Goal: Transaction & Acquisition: Download file/media

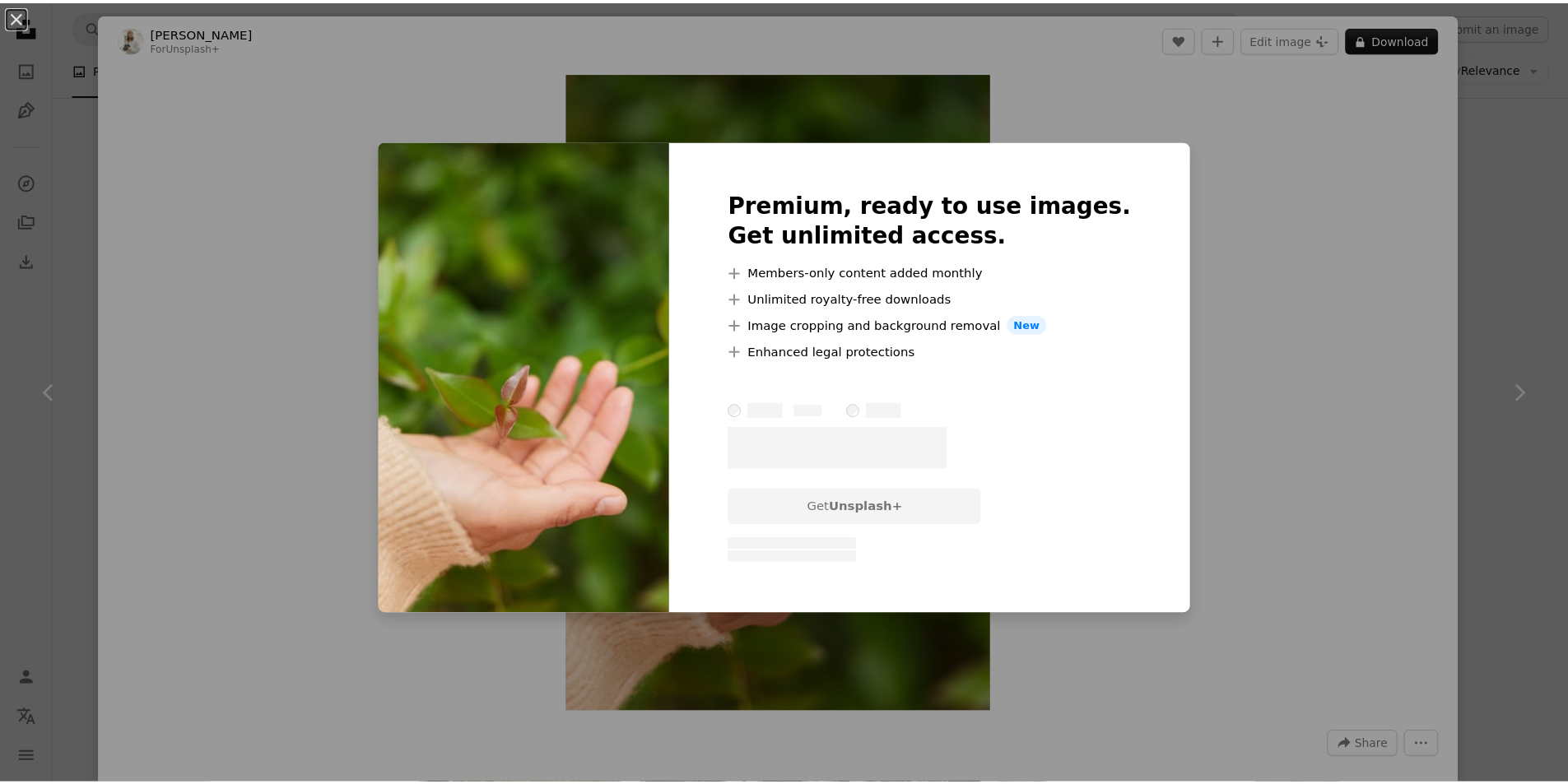
scroll to position [1069, 0]
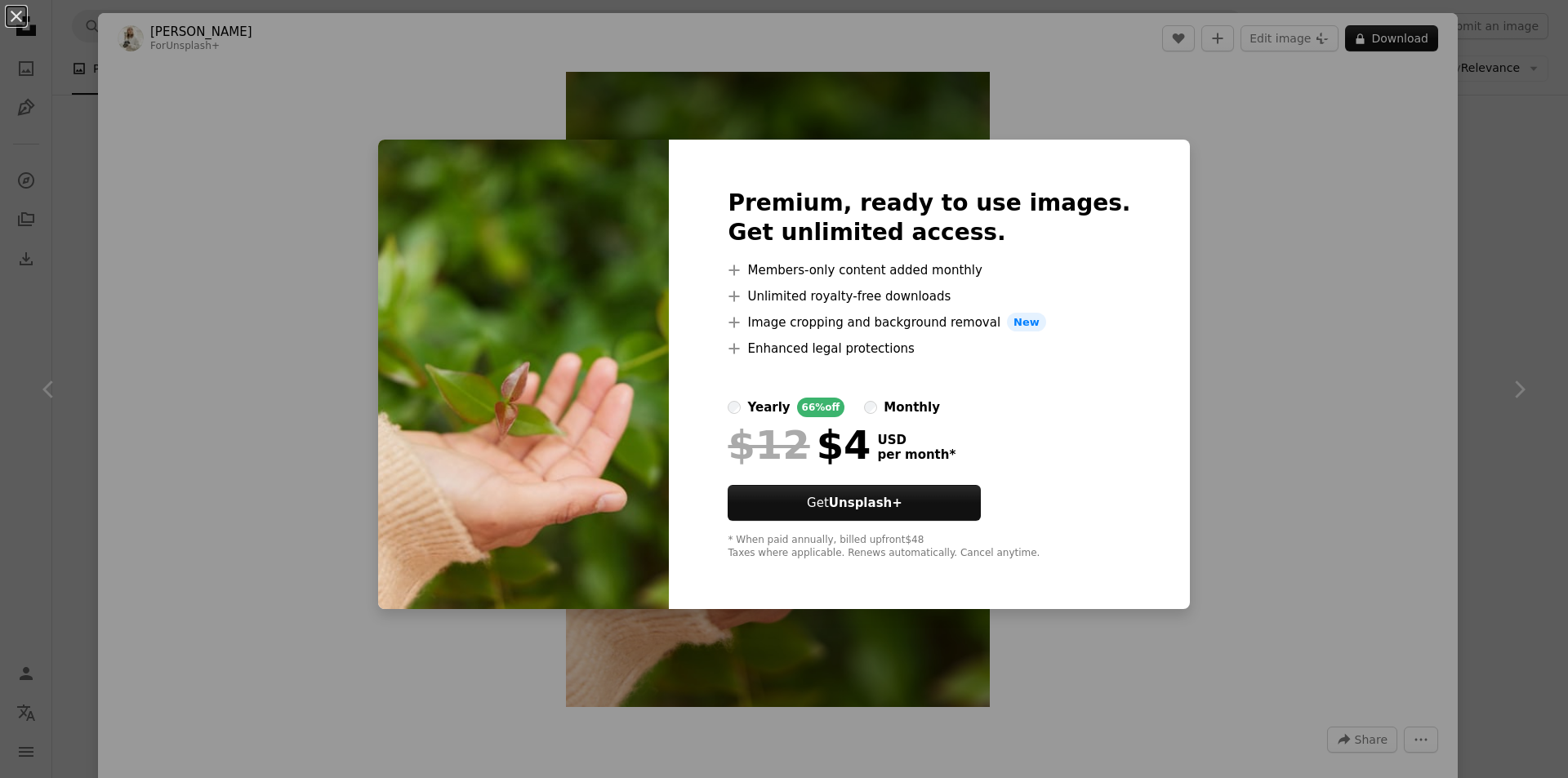
click at [1253, 415] on div "An X shape Premium, ready to use images. Get unlimited access. A plus sign Memb…" at bounding box center [784, 389] width 1568 height 778
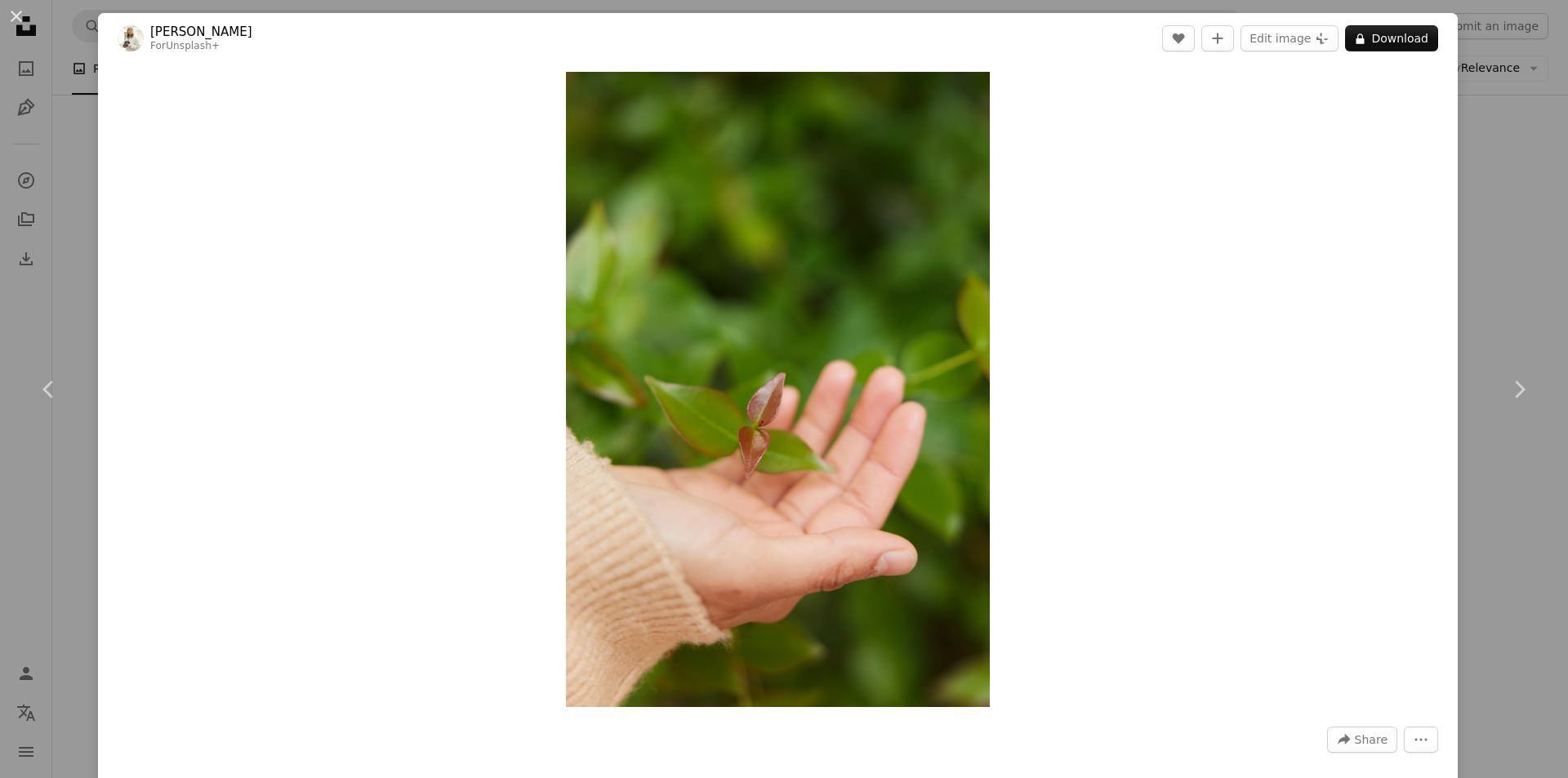
click at [1534, 219] on div "An X shape Chevron left Chevron right [PERSON_NAME] For Unsplash+ A heart A plu…" at bounding box center [784, 389] width 1568 height 778
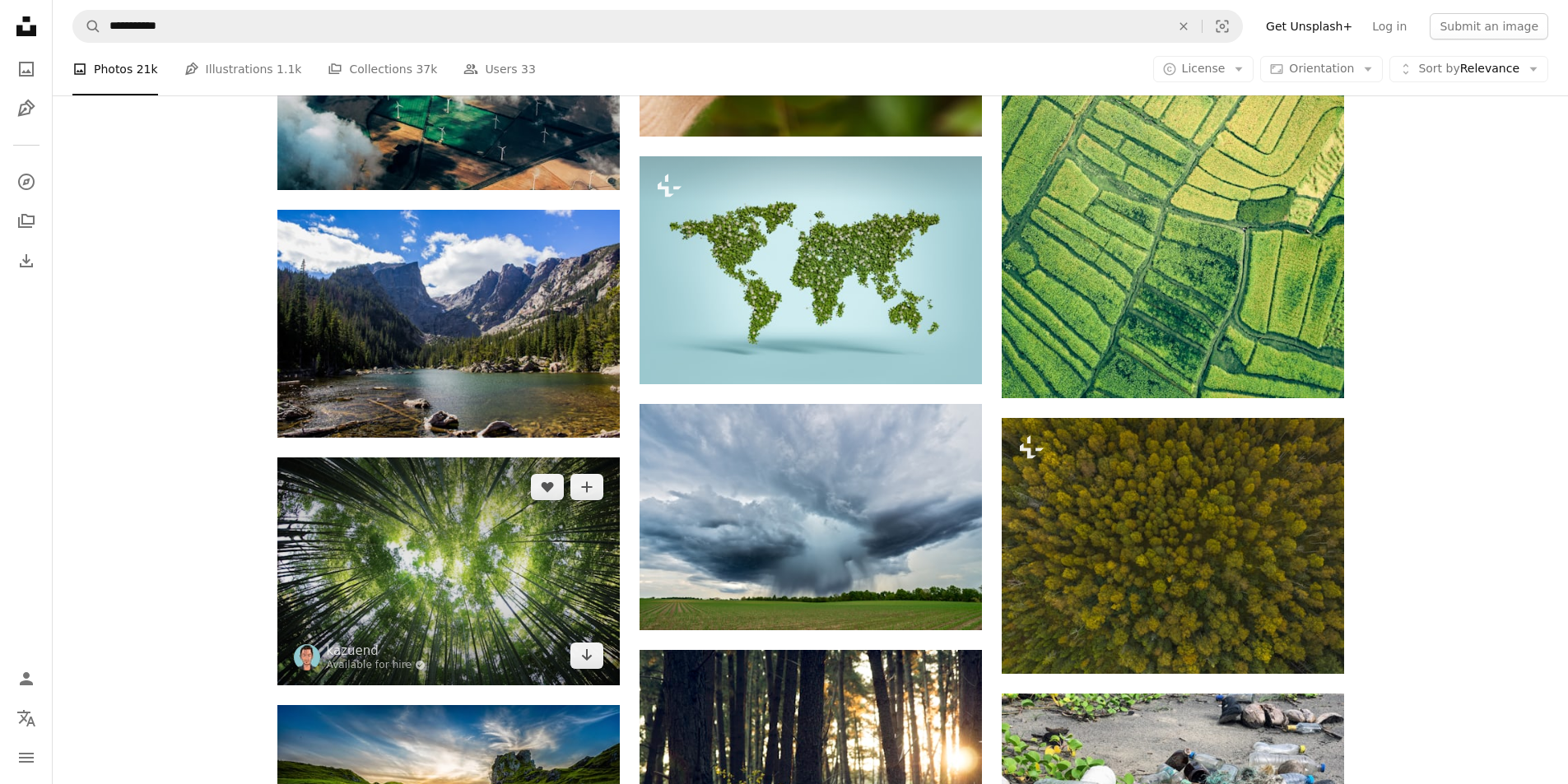
scroll to position [1727, 0]
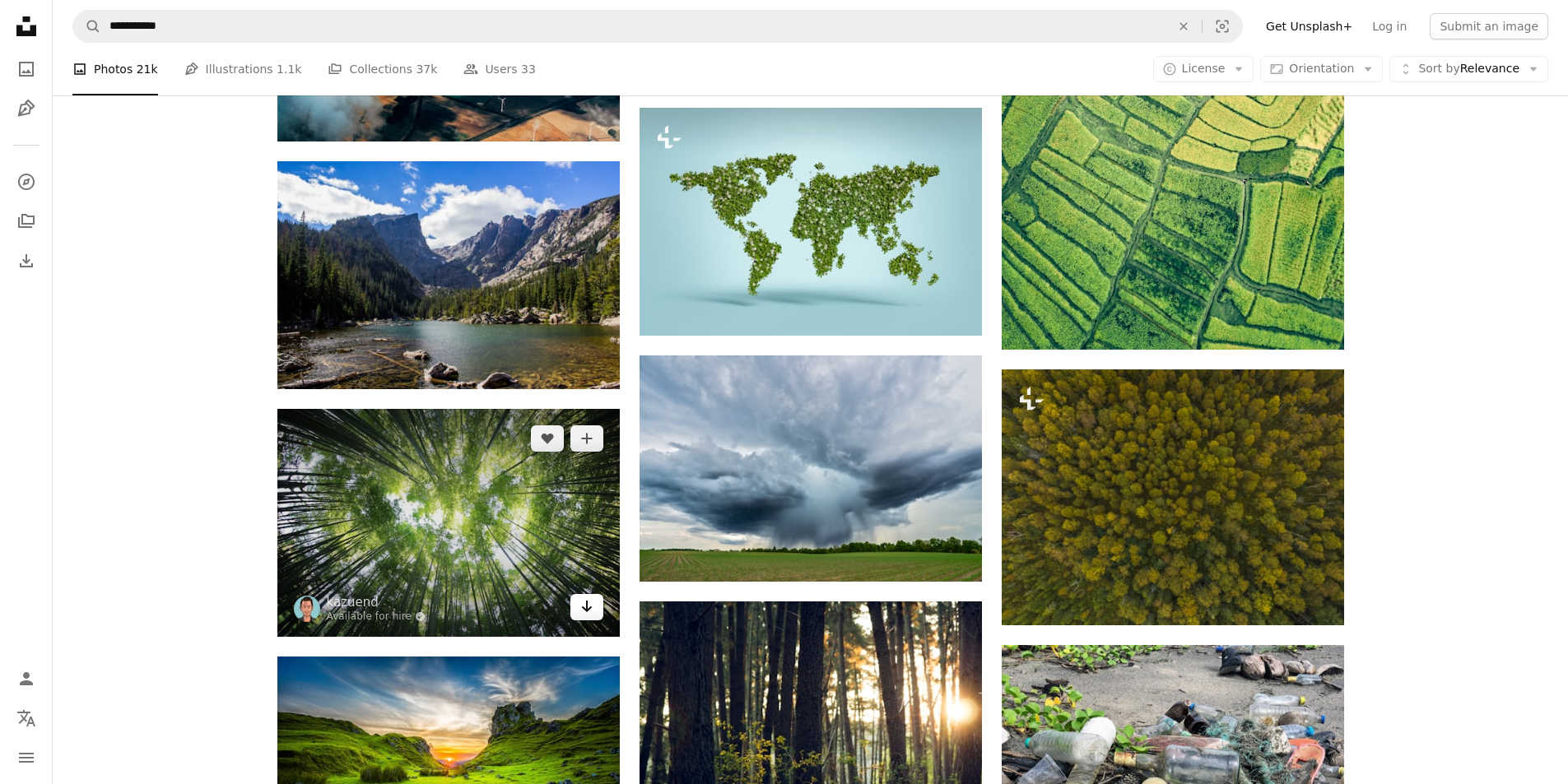
click at [592, 612] on icon "Arrow pointing down" at bounding box center [587, 606] width 13 height 20
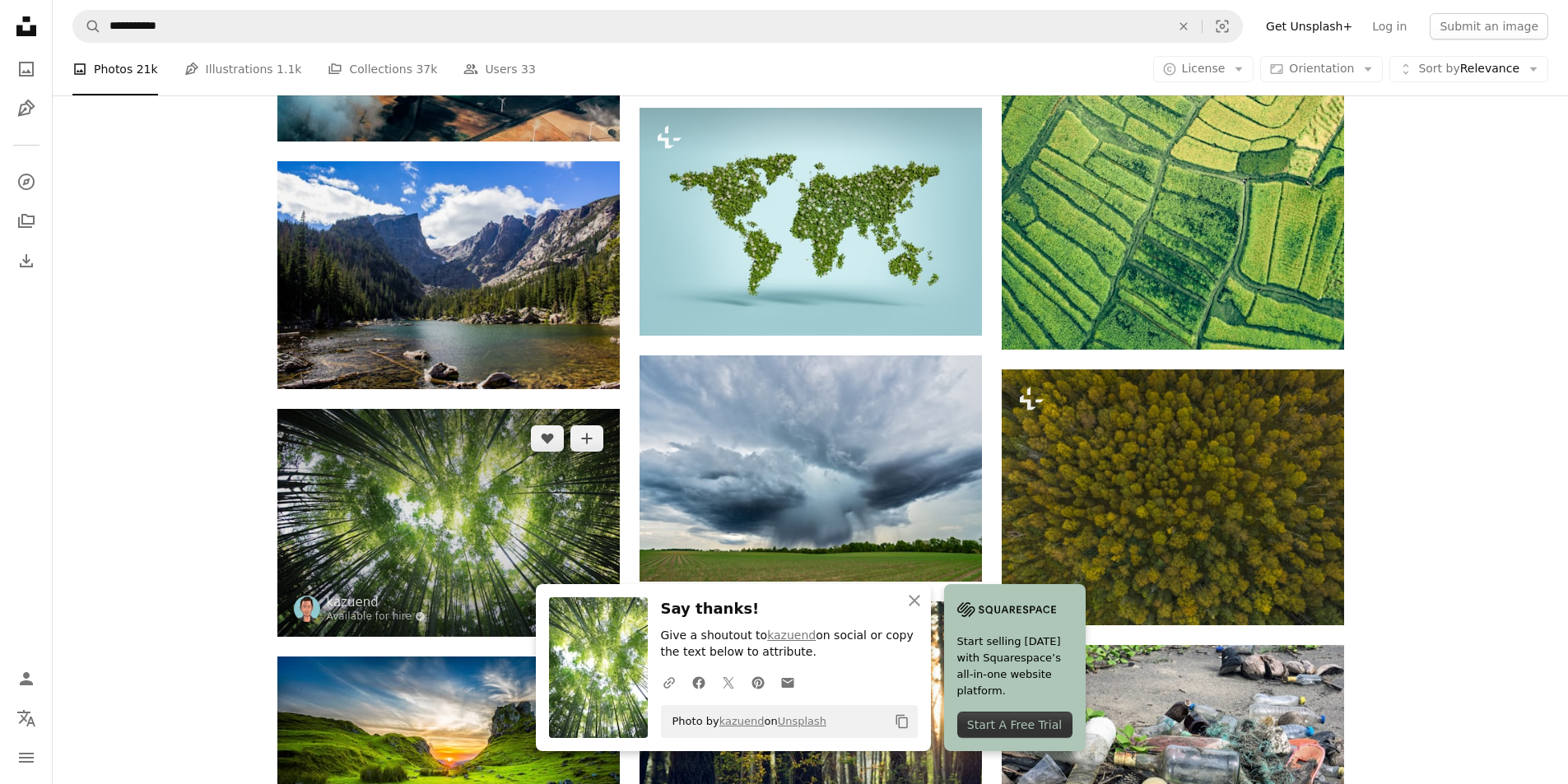
click at [591, 452] on img at bounding box center [448, 522] width 343 height 228
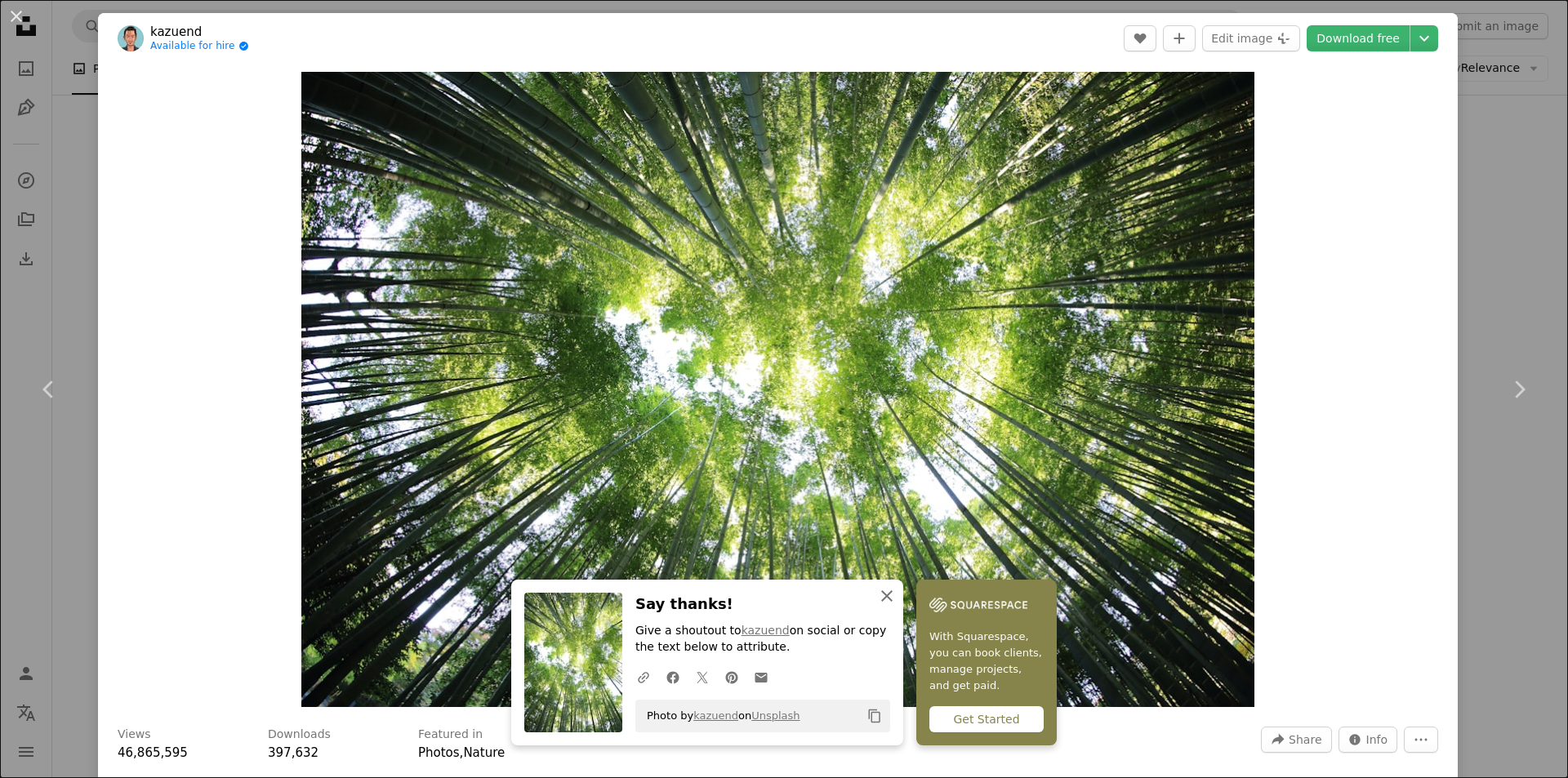
click at [883, 597] on icon "An X shape" at bounding box center [887, 595] width 19 height 19
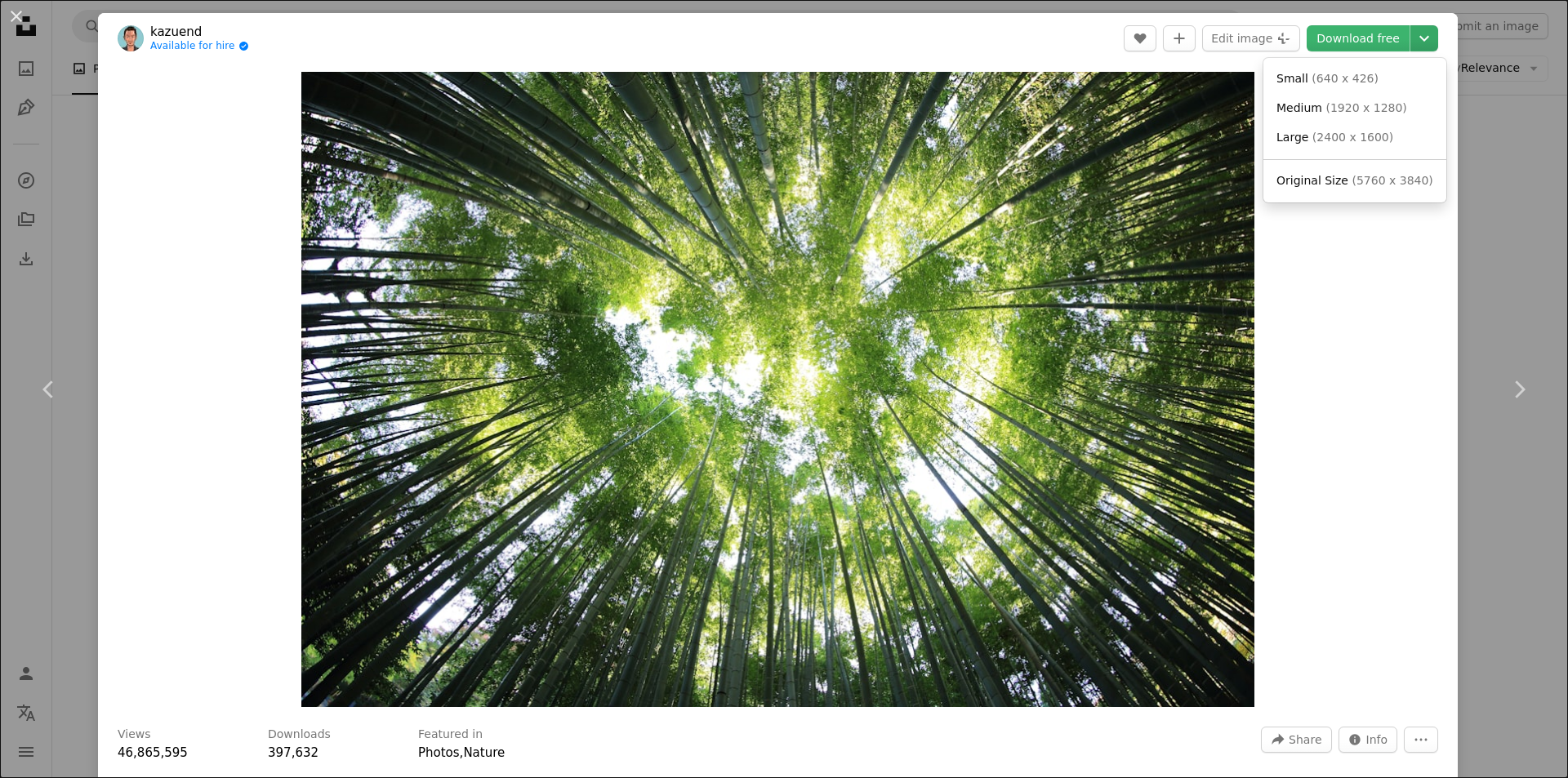
click at [1412, 30] on icon "Chevron down" at bounding box center [1424, 38] width 26 height 19
click at [17, 11] on button "An X shape" at bounding box center [16, 16] width 19 height 19
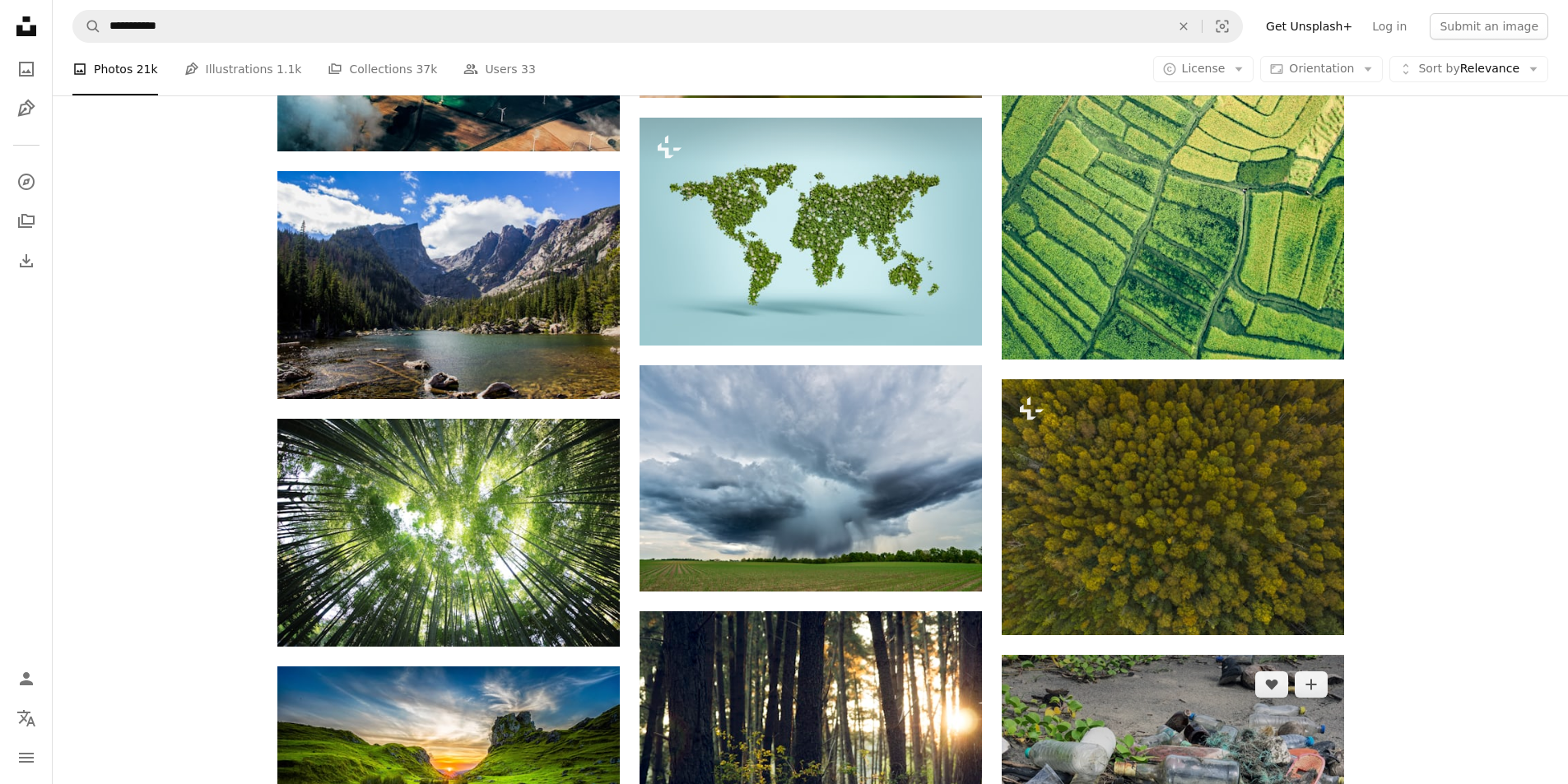
scroll to position [1646, 0]
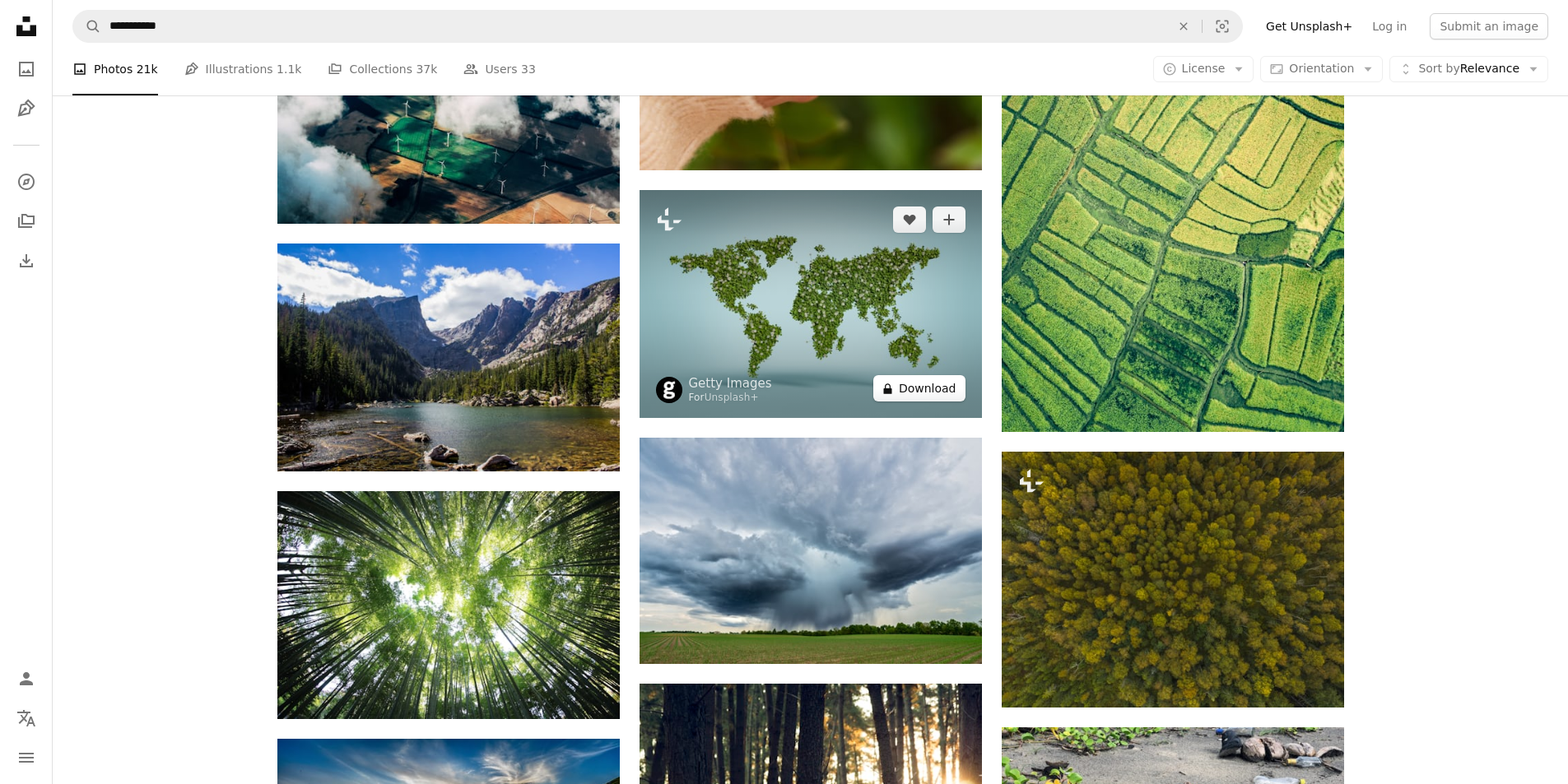
click at [926, 387] on button "A lock Download" at bounding box center [919, 388] width 92 height 26
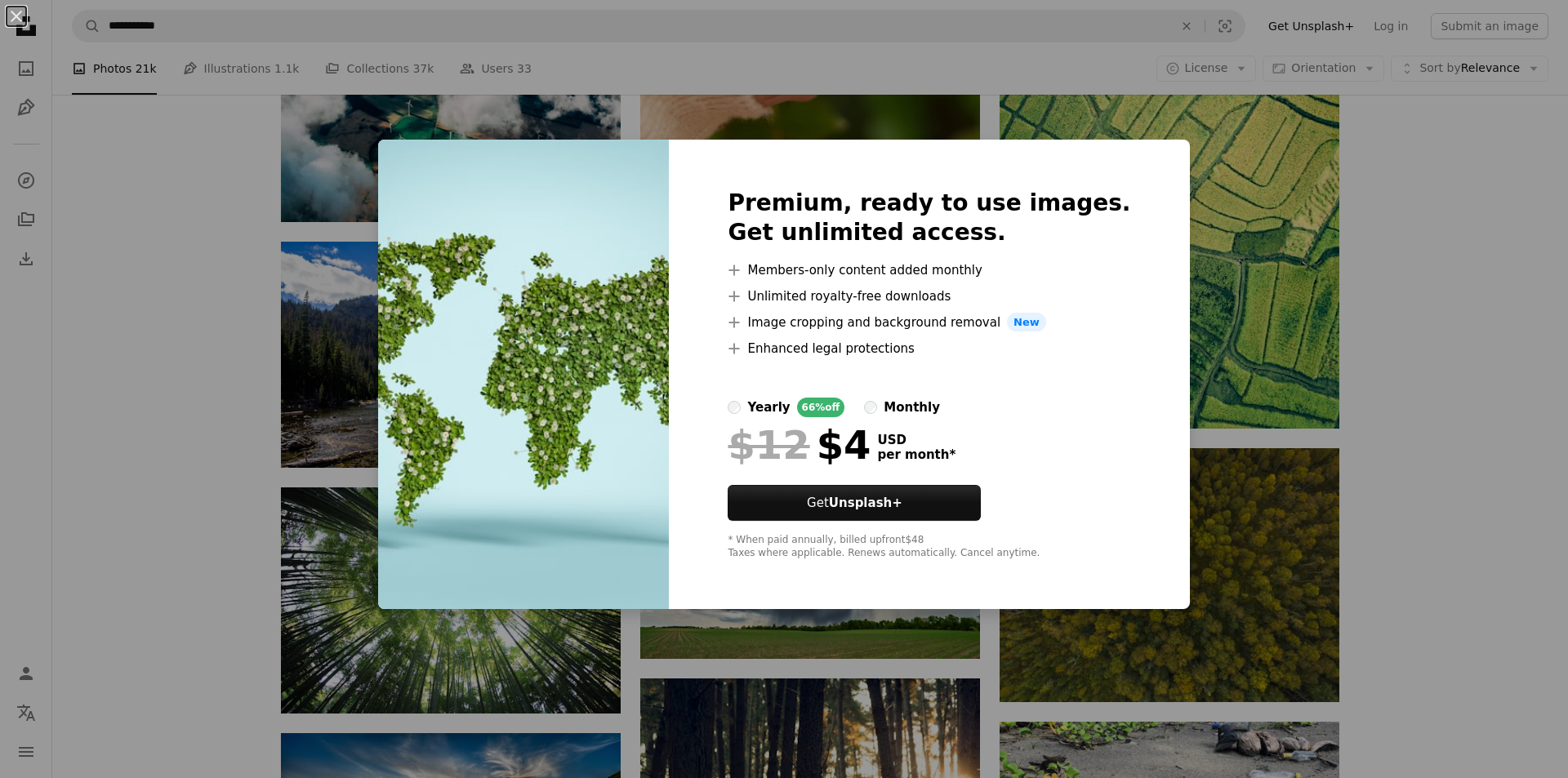
click at [1393, 278] on div "An X shape Premium, ready to use images. Get unlimited access. A plus sign Memb…" at bounding box center [784, 389] width 1568 height 778
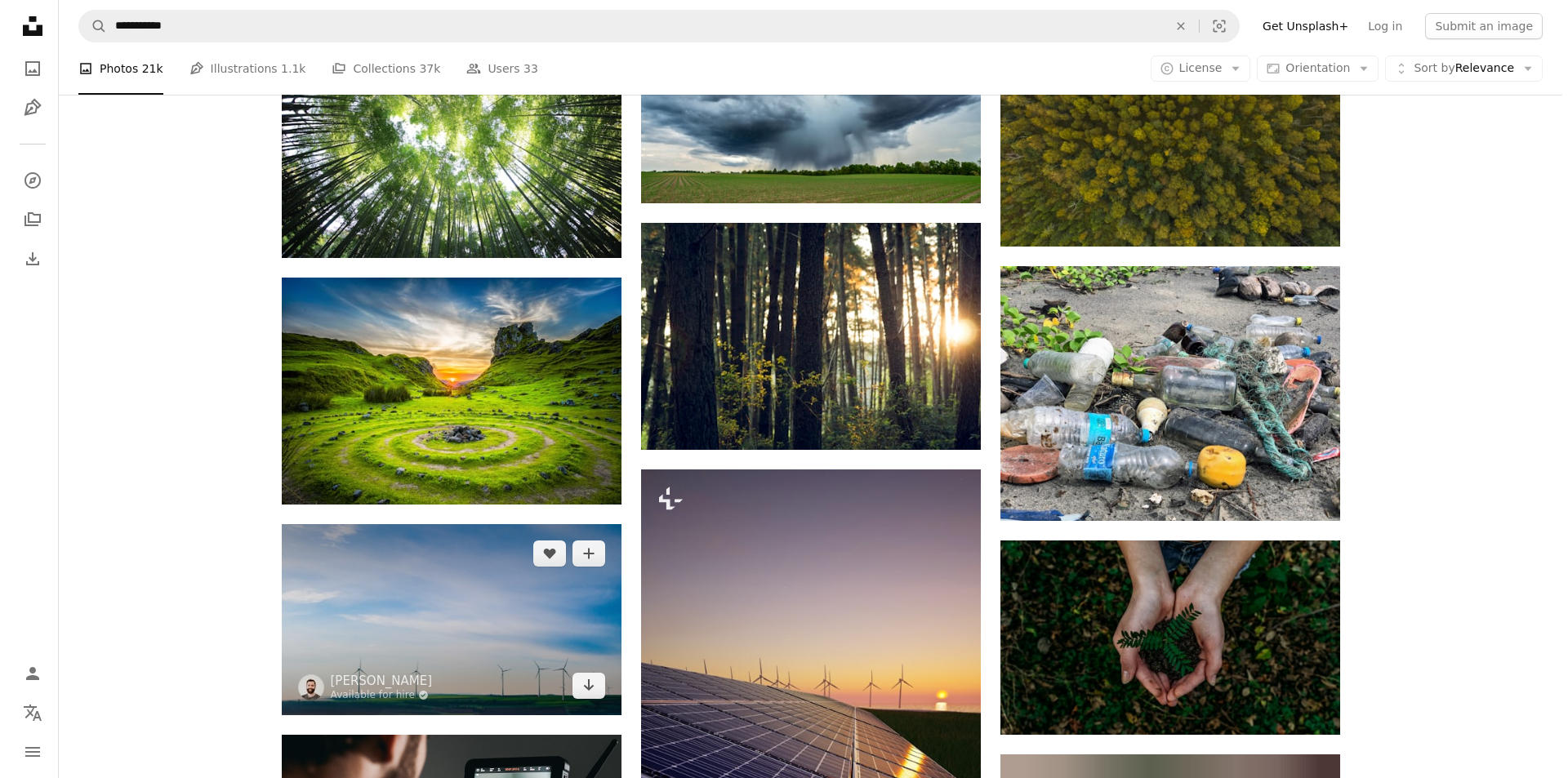
scroll to position [2123, 0]
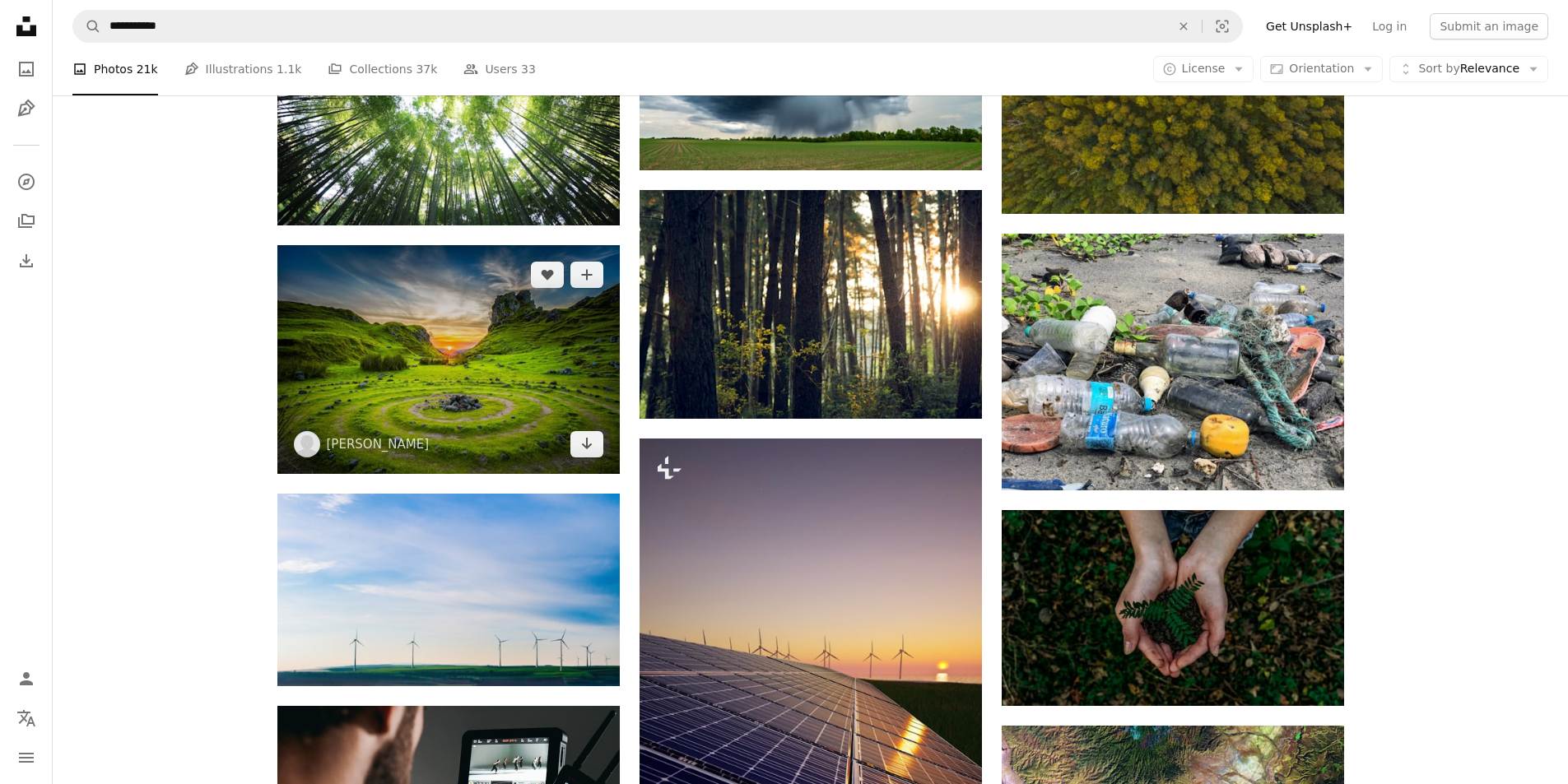
click at [419, 416] on img at bounding box center [448, 360] width 343 height 228
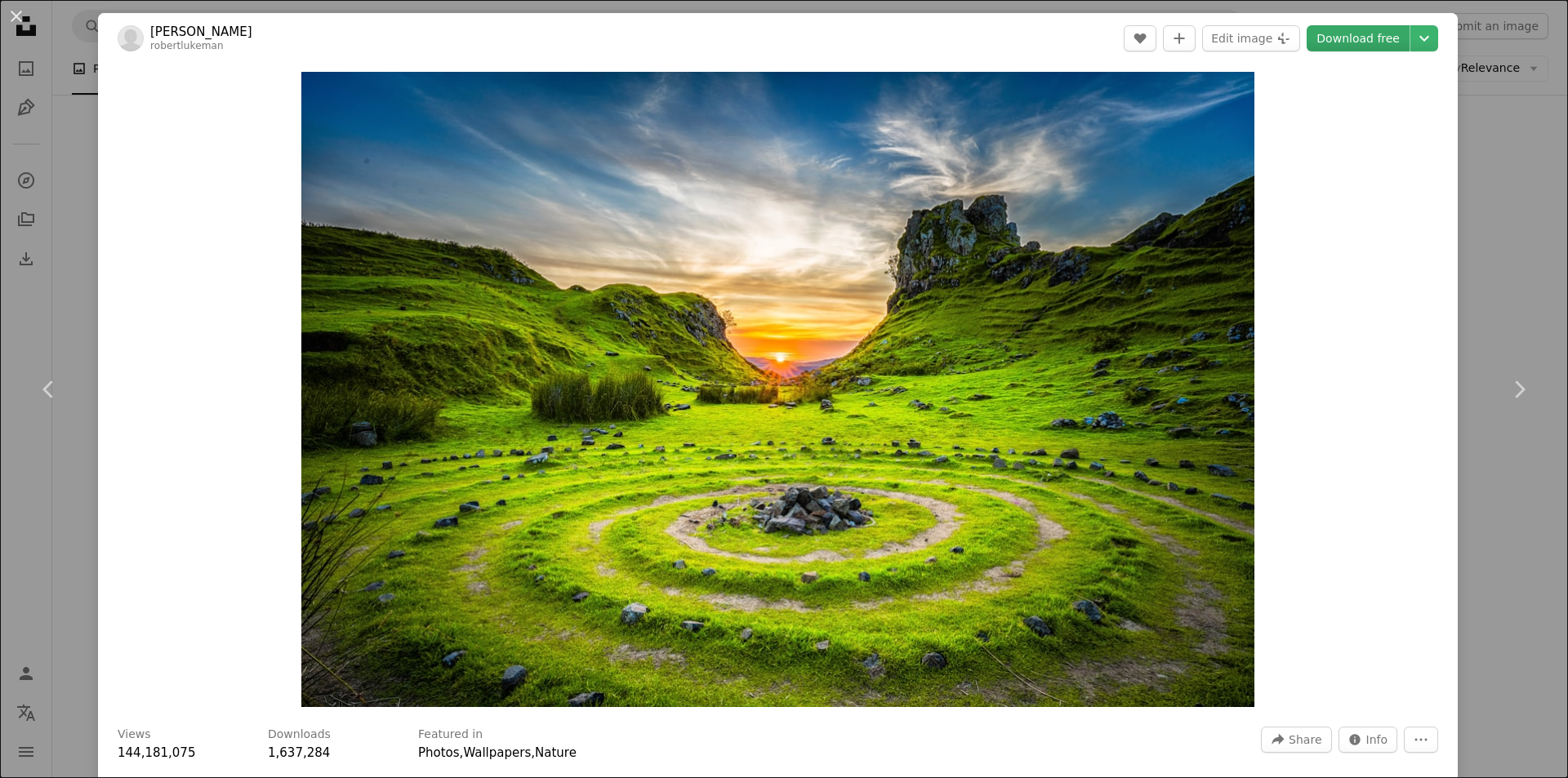
click at [1341, 35] on link "Download free" at bounding box center [1358, 38] width 103 height 26
